Goal: Use online tool/utility

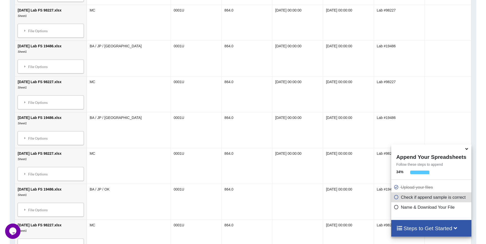
scroll to position [447, 0]
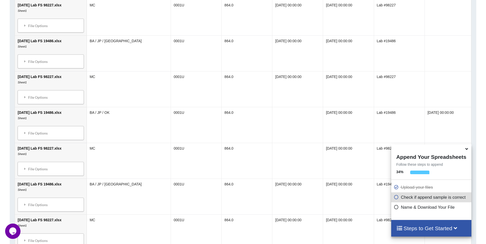
click at [466, 151] on icon at bounding box center [466, 148] width 5 height 5
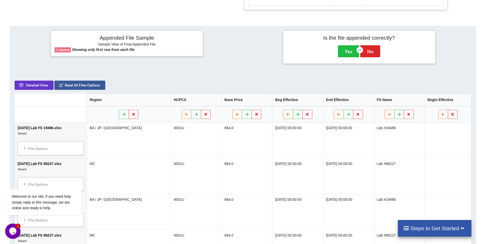
scroll to position [190, 0]
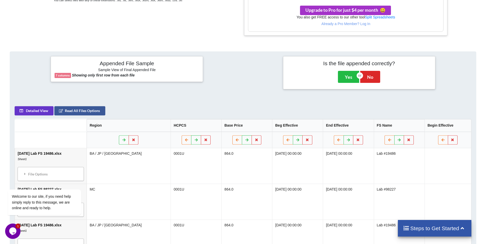
click at [436, 125] on th "Begin Effective" at bounding box center [447, 125] width 47 height 13
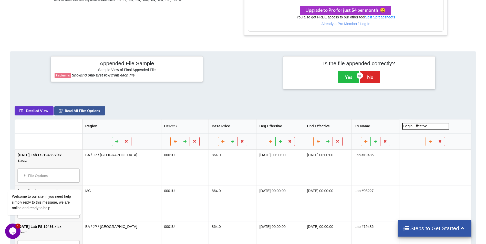
drag, startPoint x: 416, startPoint y: 125, endPoint x: 387, endPoint y: 122, distance: 29.3
click at [387, 122] on tr "Region HCPCS Base Price Beg Effective End Effective FS Name Begin Effective" at bounding box center [243, 126] width 456 height 14
type input "N"
type input "Beg Effective"
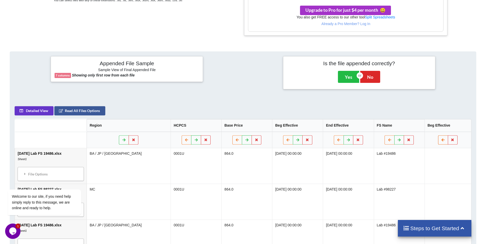
click at [441, 140] on icon at bounding box center [443, 139] width 4 height 3
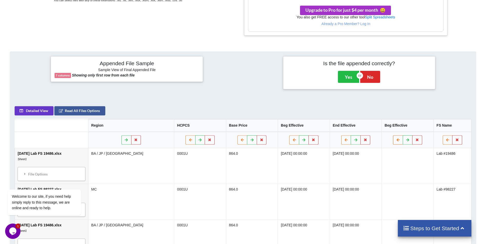
click at [393, 142] on button at bounding box center [398, 140] width 10 height 9
click at [341, 142] on button at bounding box center [346, 140] width 10 height 9
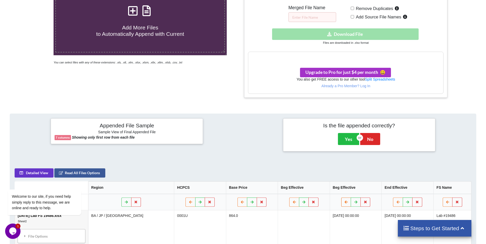
scroll to position [205, 0]
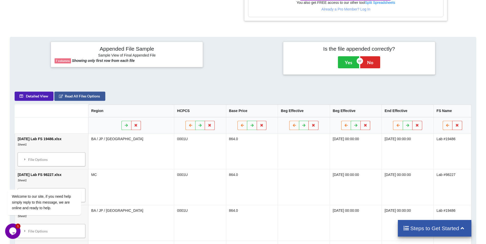
click at [38, 95] on button "Detailed View" at bounding box center [34, 96] width 39 height 9
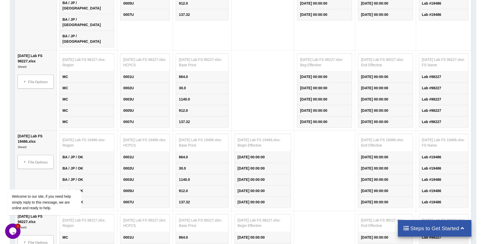
scroll to position [1383, 0]
